Goal: Information Seeking & Learning: Learn about a topic

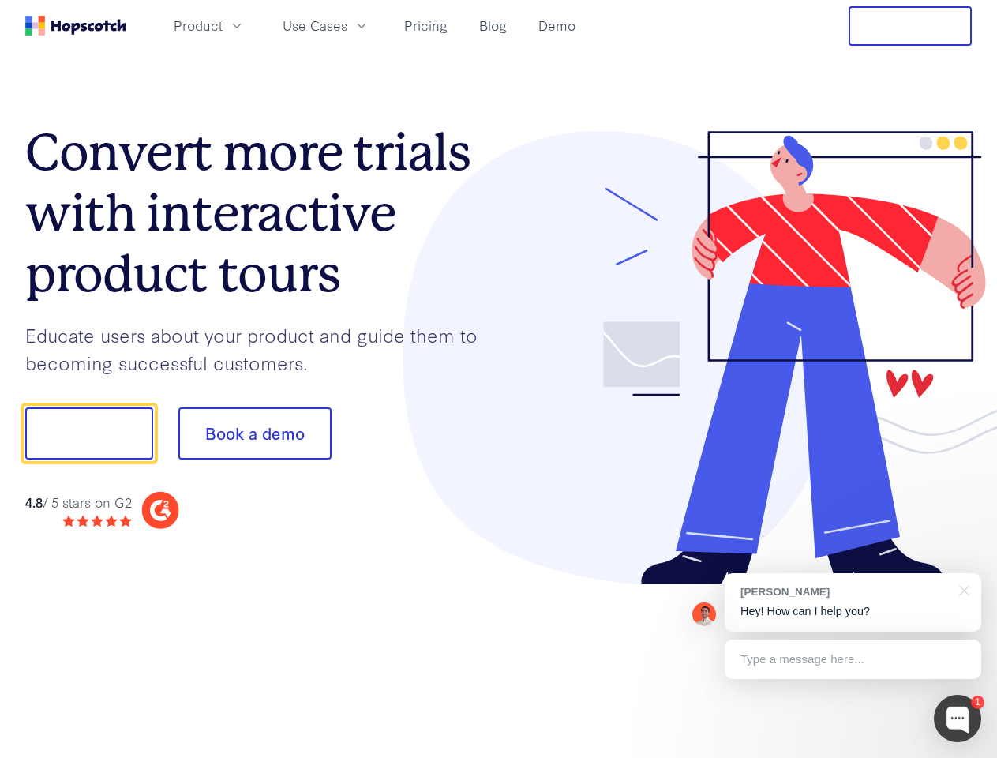
click at [499, 379] on div at bounding box center [736, 358] width 474 height 454
click at [223, 25] on span "Product" at bounding box center [198, 26] width 49 height 20
click at [347, 25] on span "Use Cases" at bounding box center [315, 26] width 65 height 20
click at [910, 26] on button "Free Trial" at bounding box center [909, 25] width 123 height 39
click at [88, 433] on button "Show me!" at bounding box center [89, 433] width 128 height 52
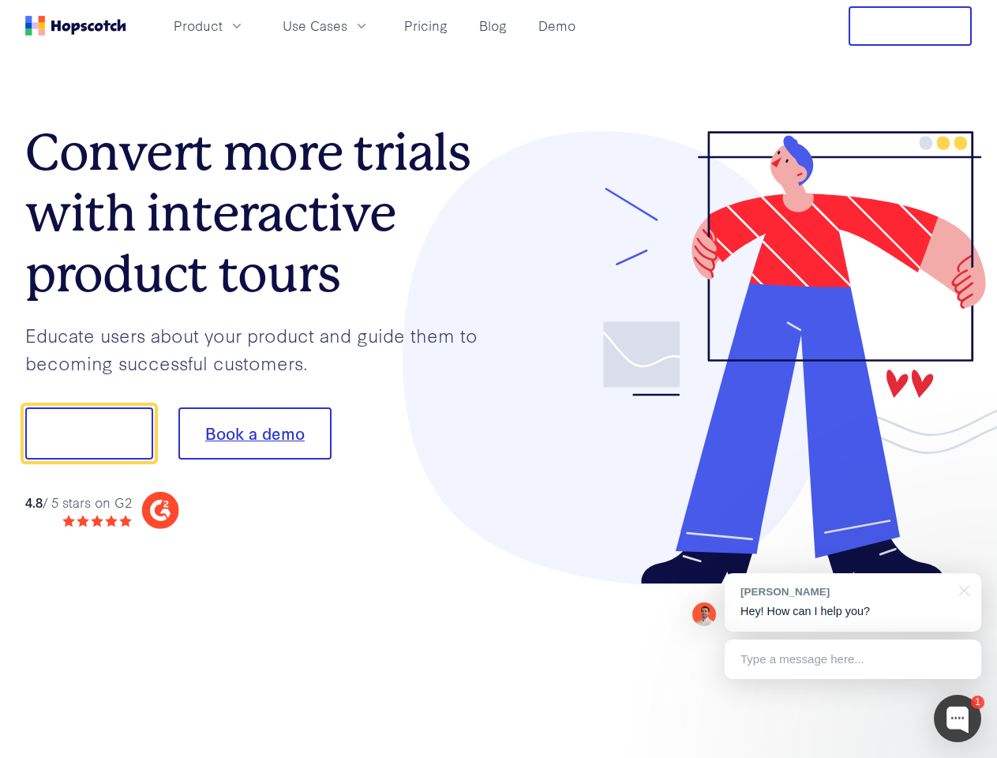
click at [254, 433] on button "Book a demo" at bounding box center [254, 433] width 153 height 52
click at [957, 718] on div at bounding box center [957, 717] width 47 height 47
click at [852, 602] on div "[PERSON_NAME] Hey! How can I help you?" at bounding box center [852, 602] width 256 height 58
click at [961, 589] on div at bounding box center [833, 431] width 296 height 526
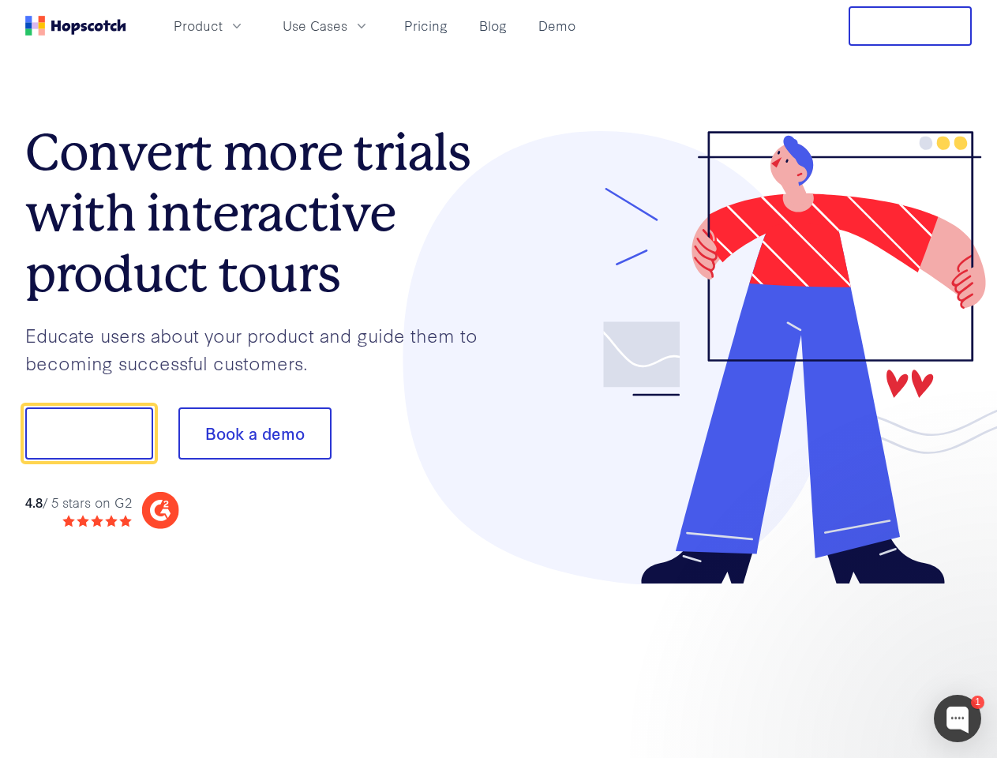
click at [852, 659] on div at bounding box center [833, 537] width 296 height 315
